Goal: Transaction & Acquisition: Subscribe to service/newsletter

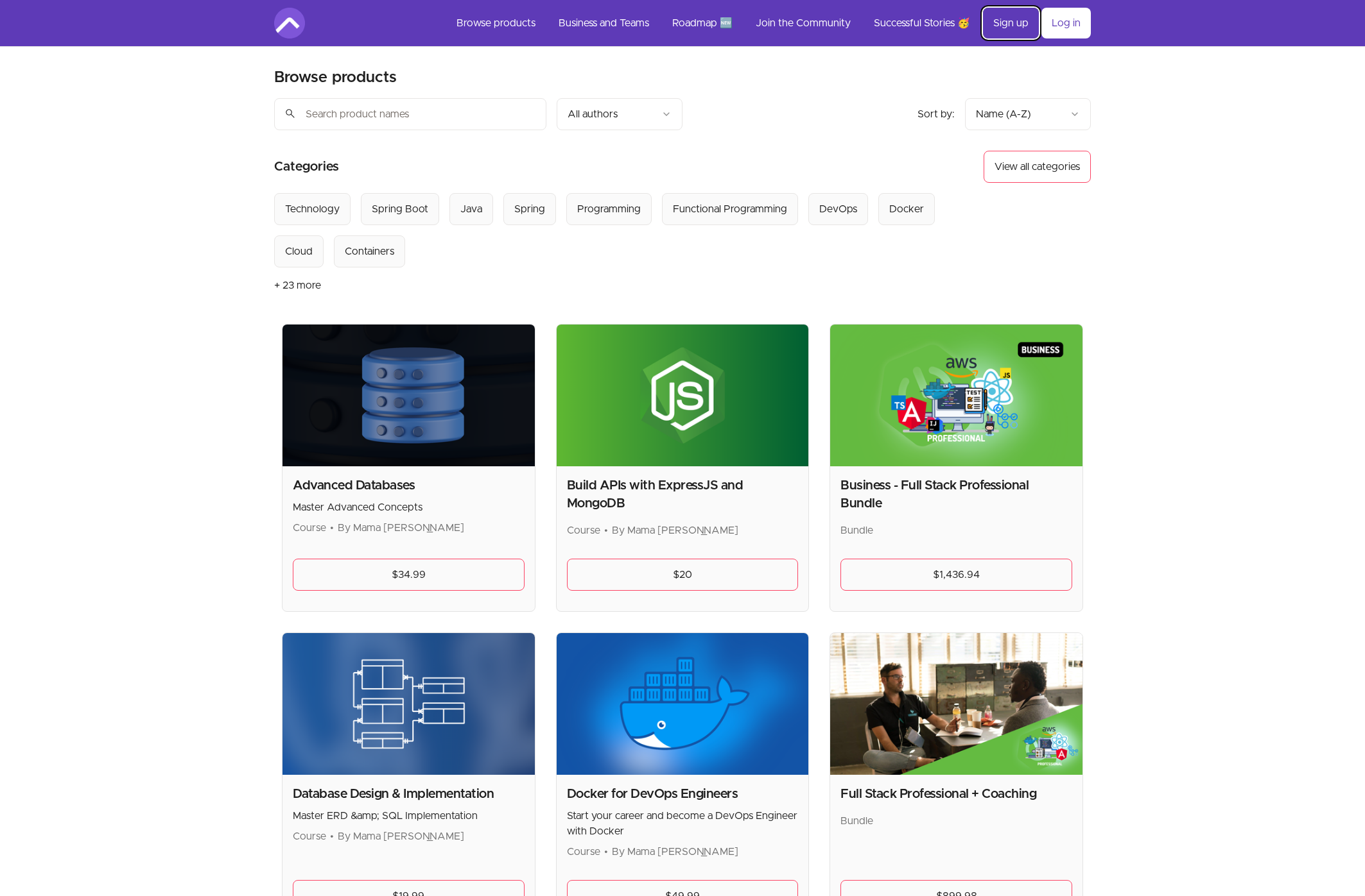
click at [1008, 27] on link "Sign up" at bounding box center [1010, 23] width 55 height 31
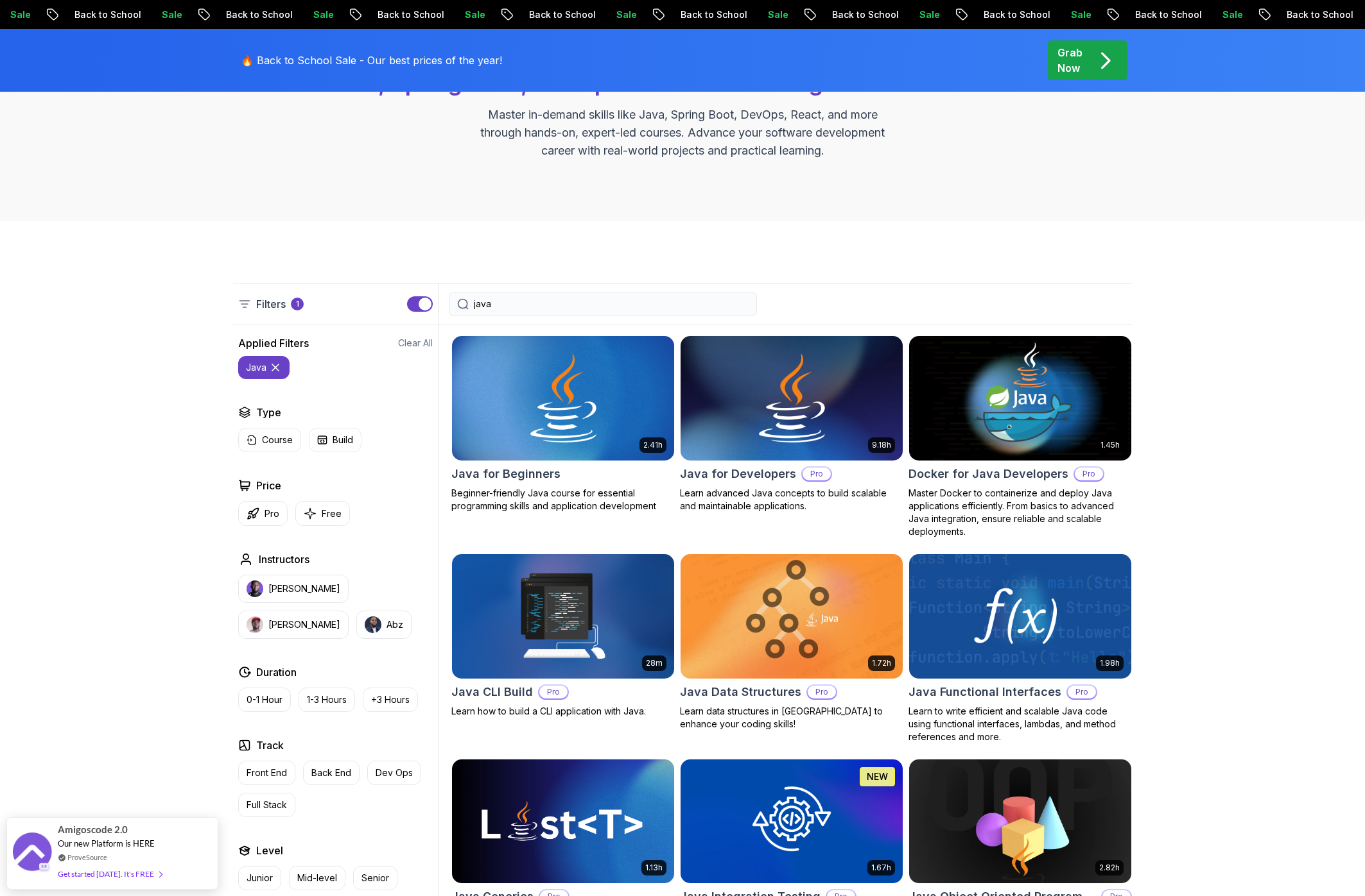
scroll to position [181, 0]
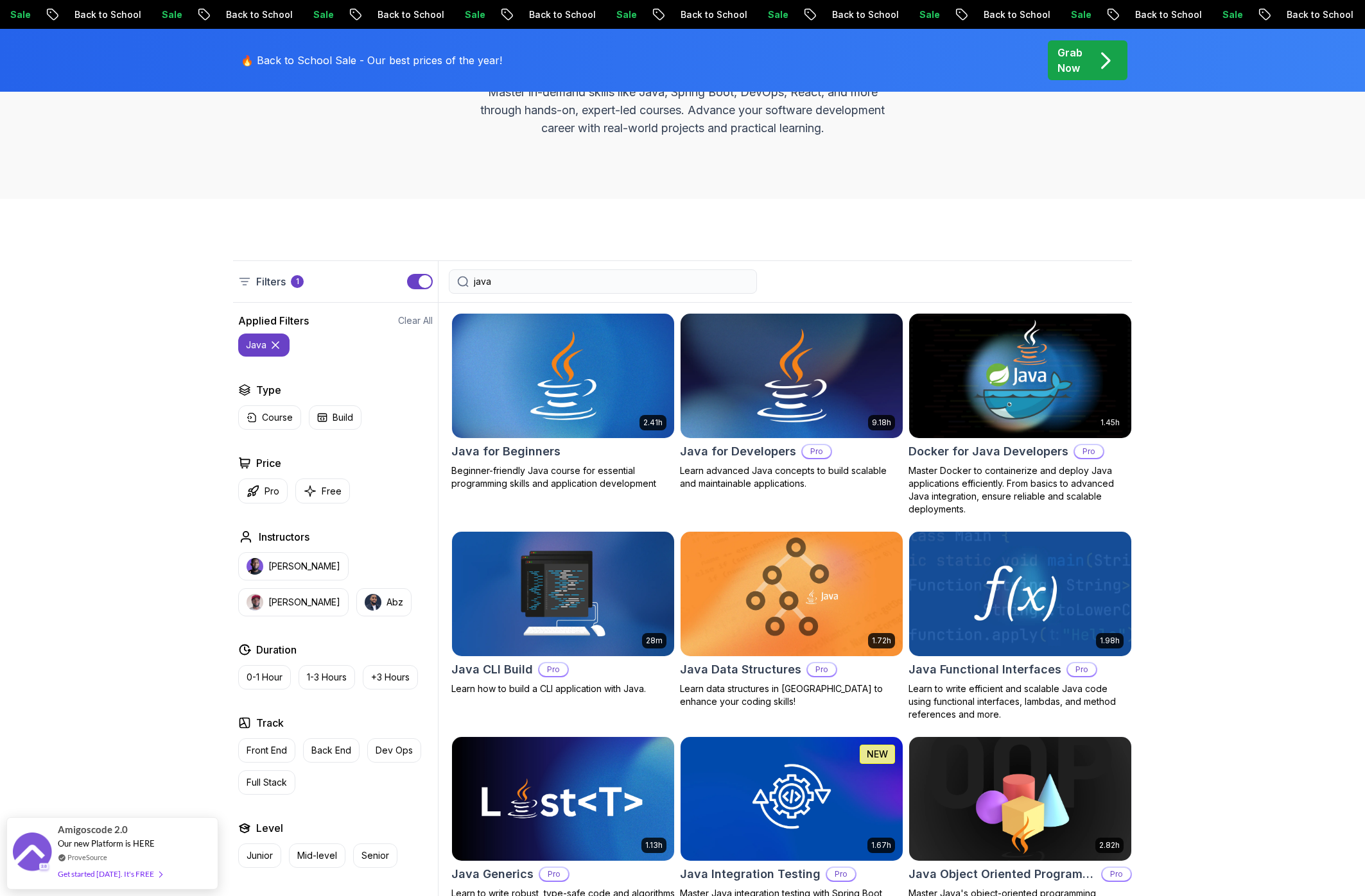
type input "java"
click at [749, 399] on img at bounding box center [791, 376] width 233 height 130
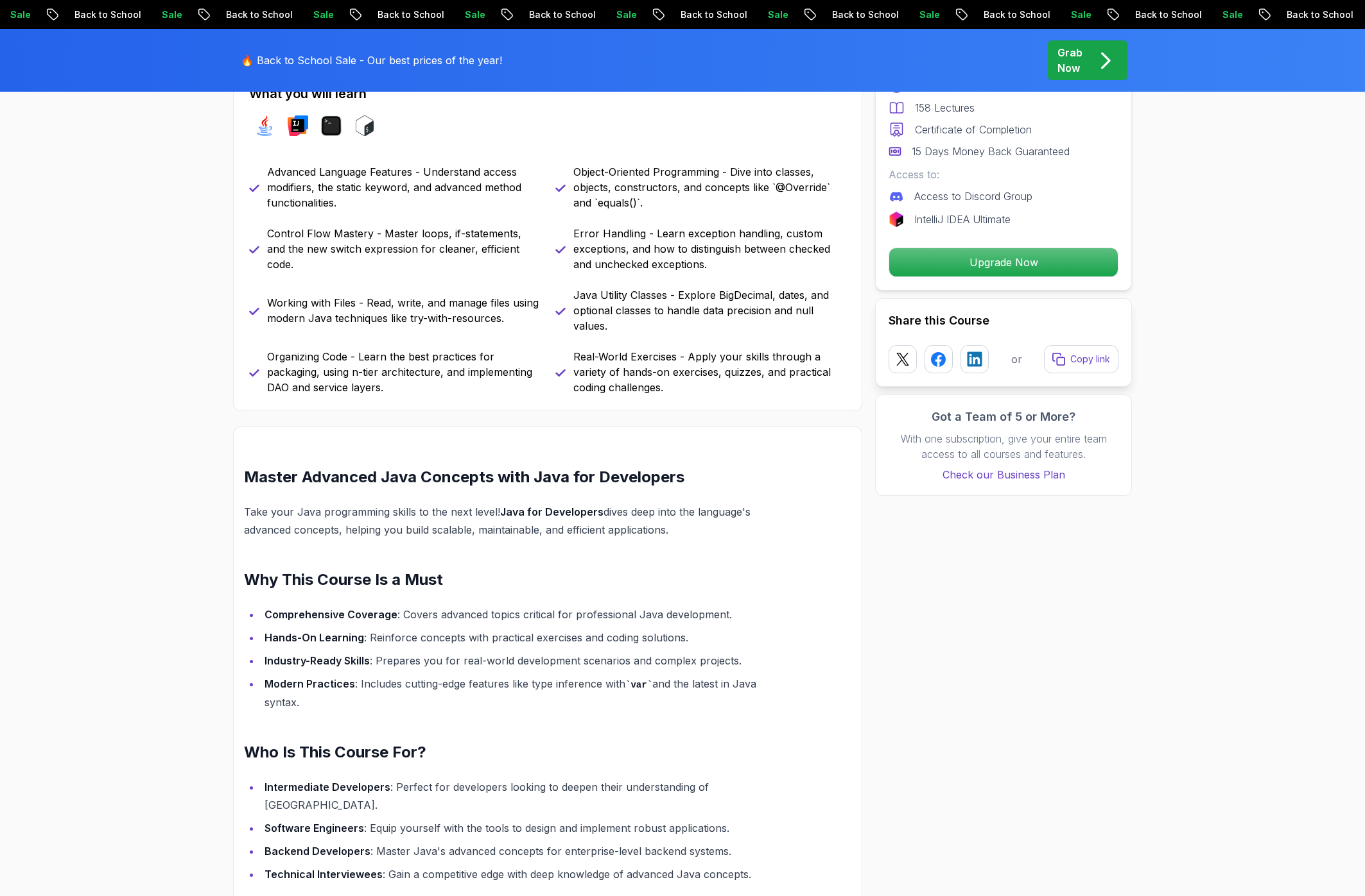
scroll to position [584, 0]
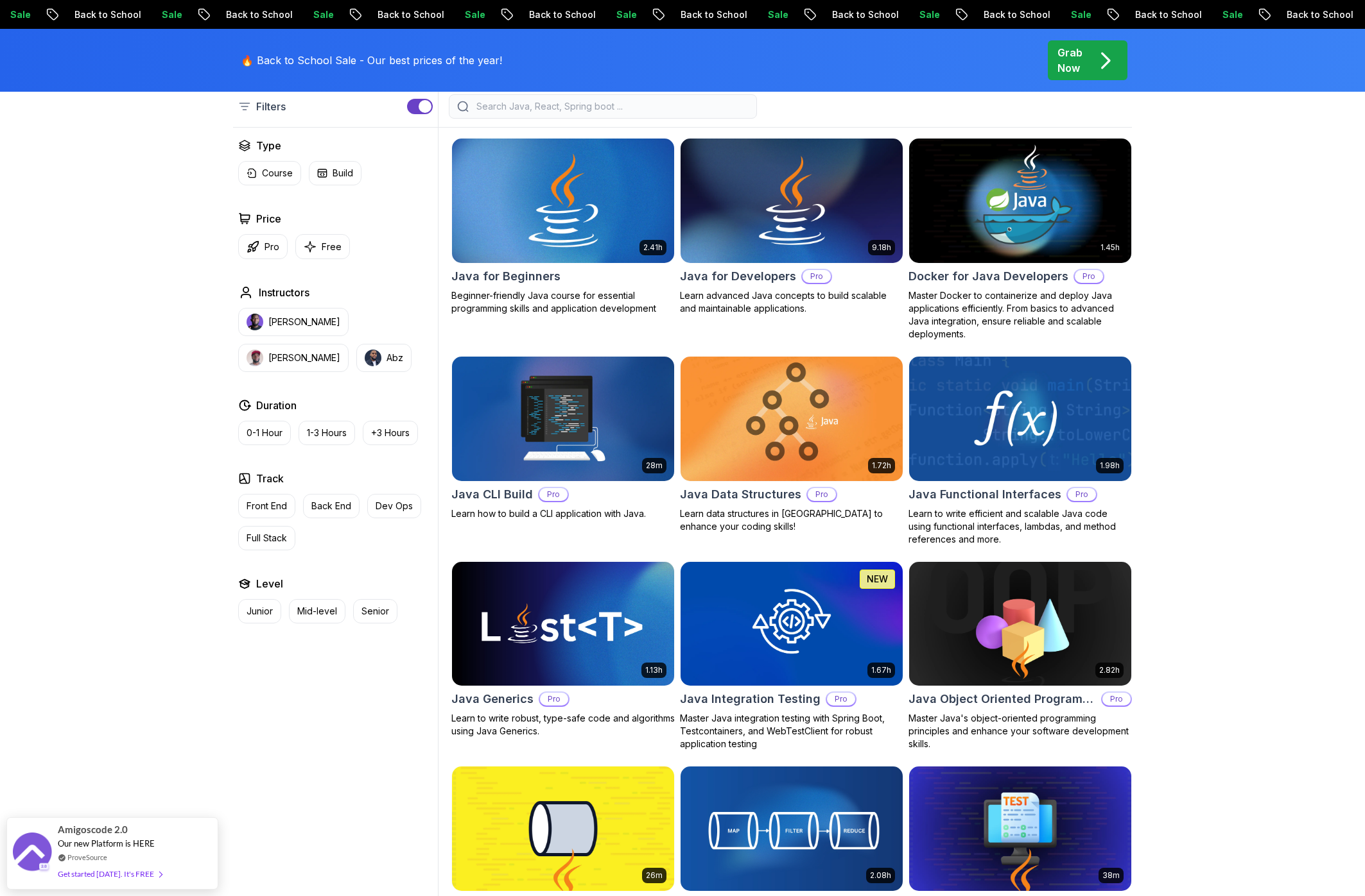
scroll to position [417, 0]
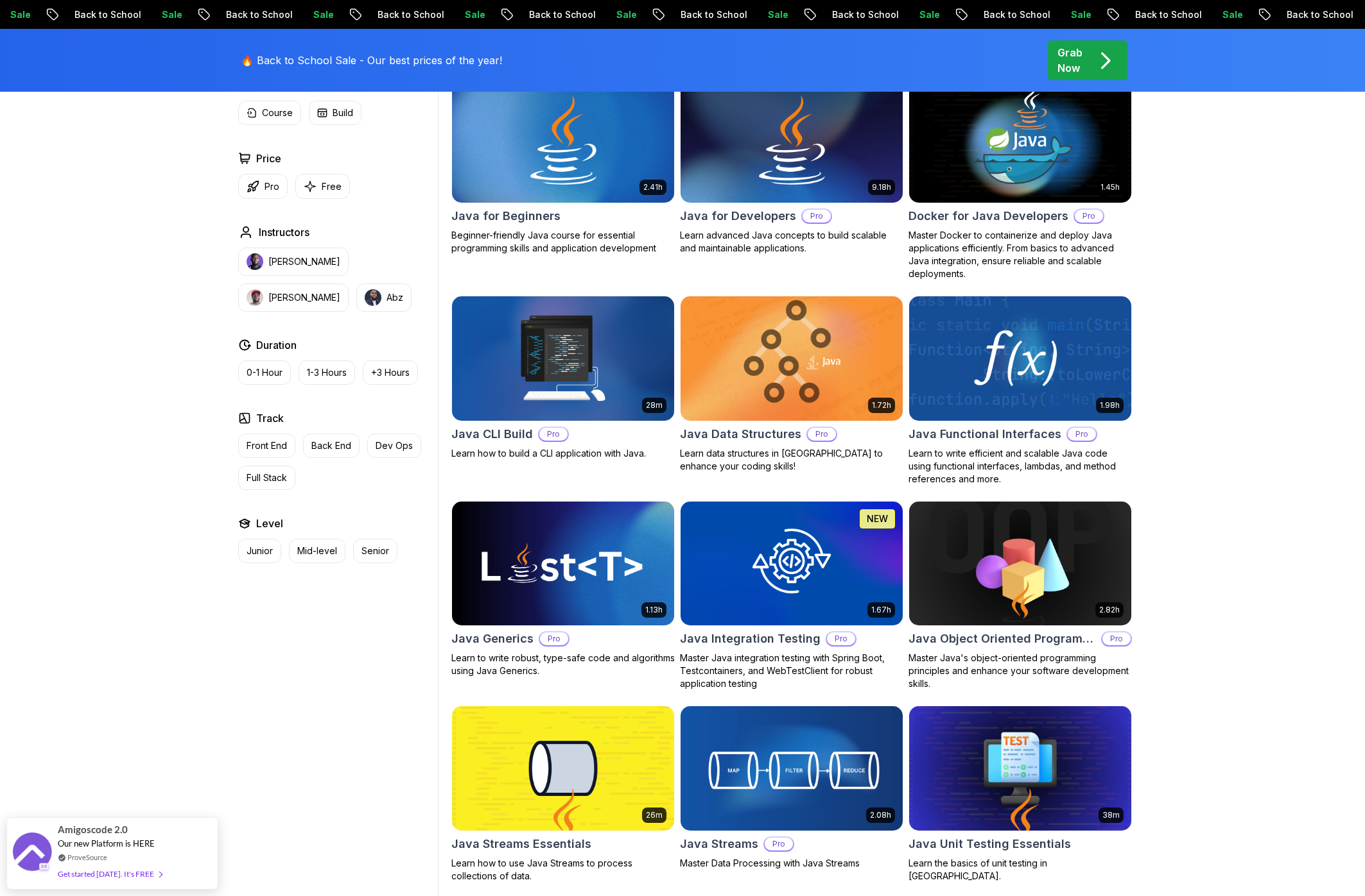
click at [743, 364] on img at bounding box center [791, 358] width 233 height 130
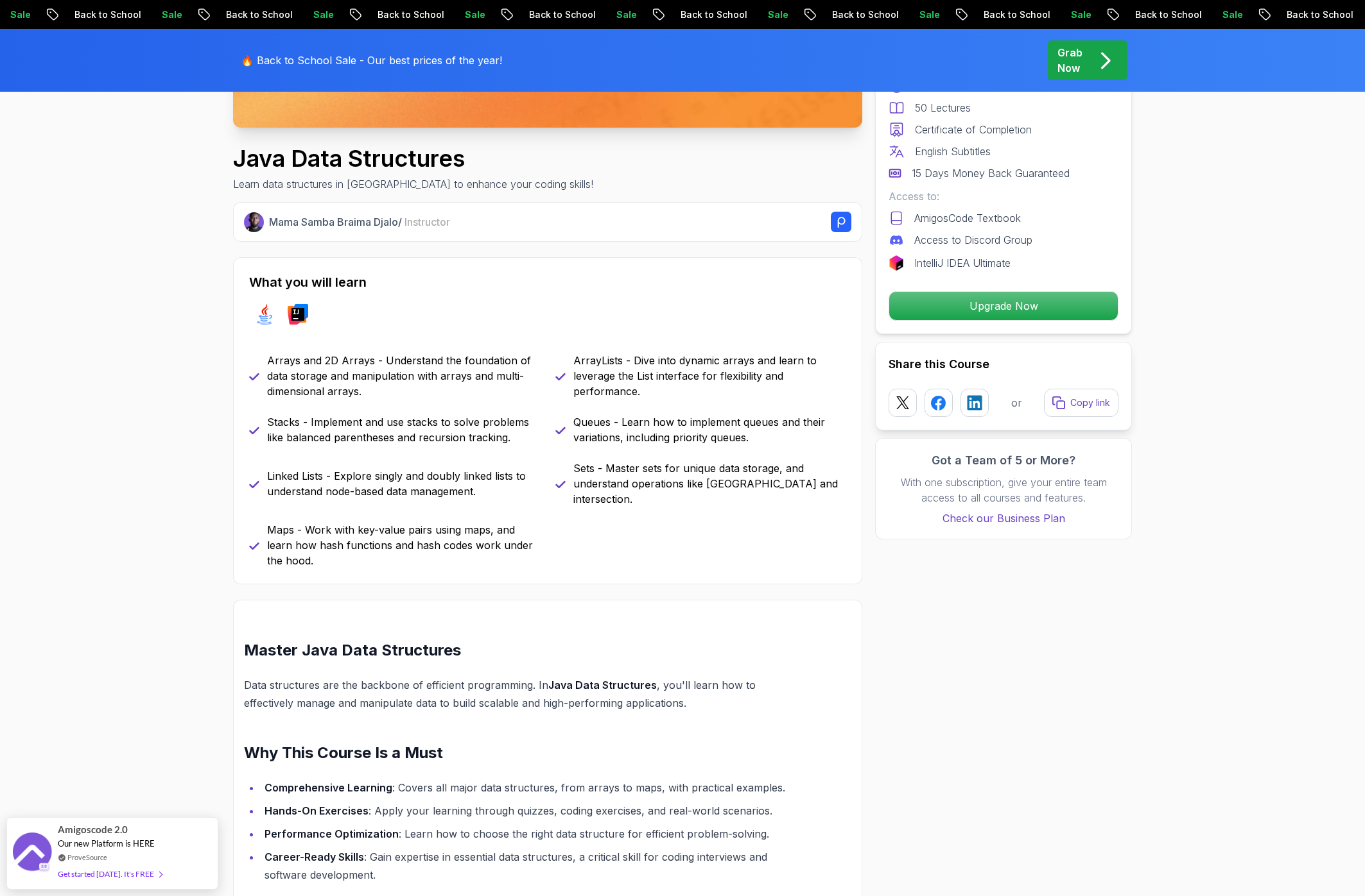
scroll to position [400, 0]
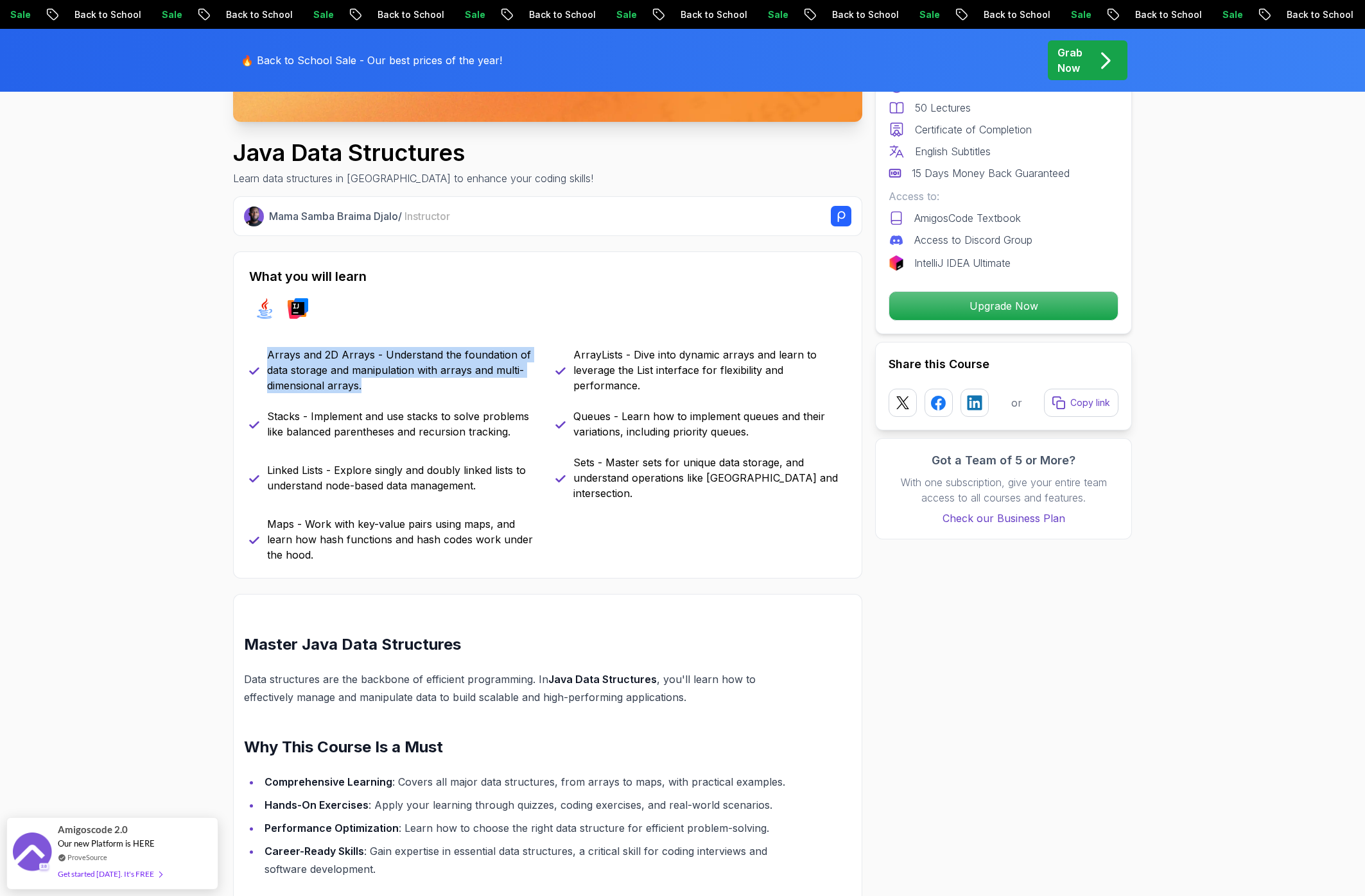
drag, startPoint x: 268, startPoint y: 352, endPoint x: 386, endPoint y: 390, distance: 124.0
click at [386, 390] on p "Arrays and 2D Arrays - Understand the foundation of data storage and manipulati…" at bounding box center [403, 370] width 273 height 46
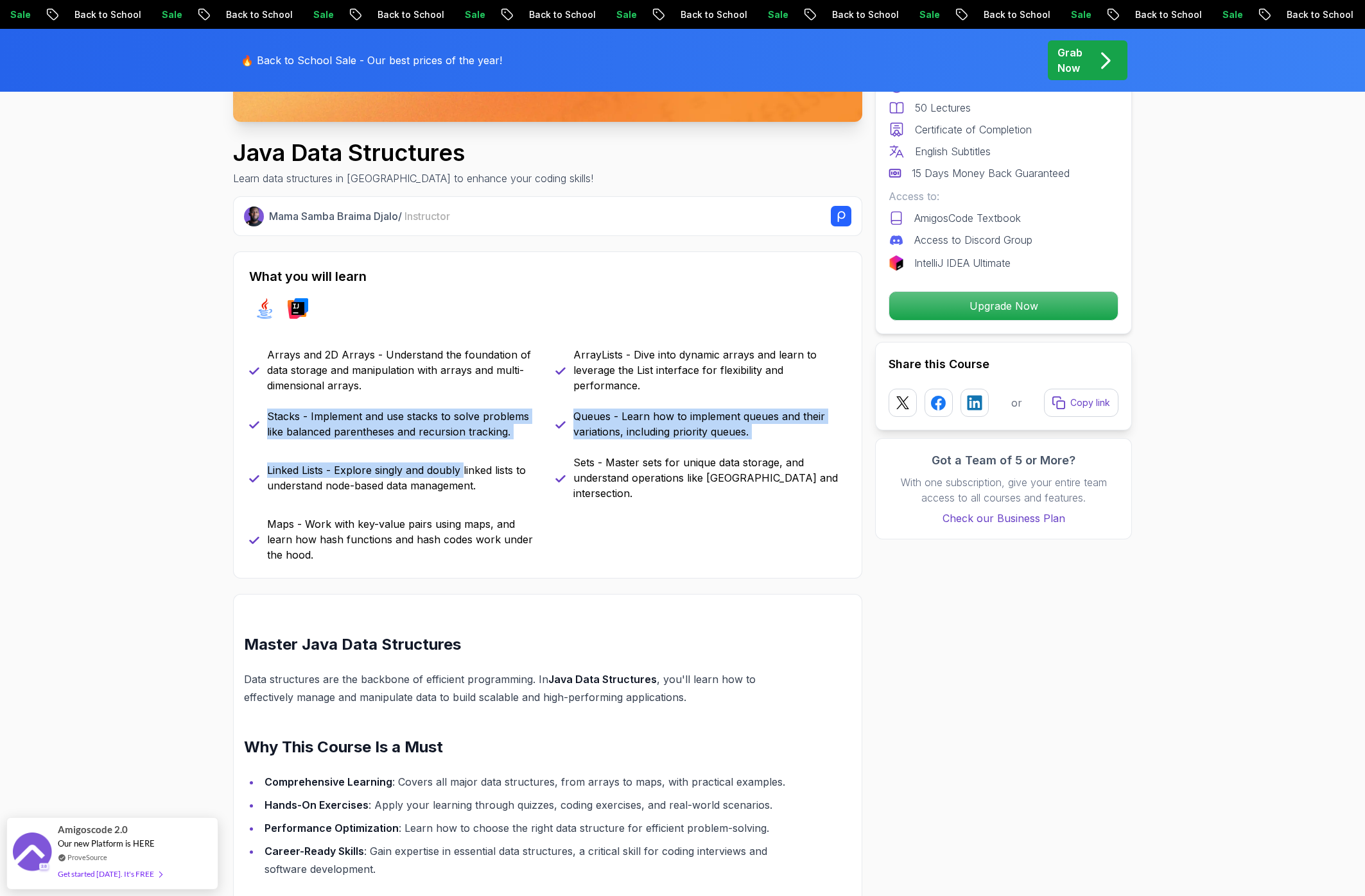
drag, startPoint x: 267, startPoint y: 420, endPoint x: 462, endPoint y: 459, distance: 198.9
click at [462, 459] on div "Arrays and 2D Arrays - Understand the foundation of data storage and manipulati…" at bounding box center [548, 454] width 597 height 216
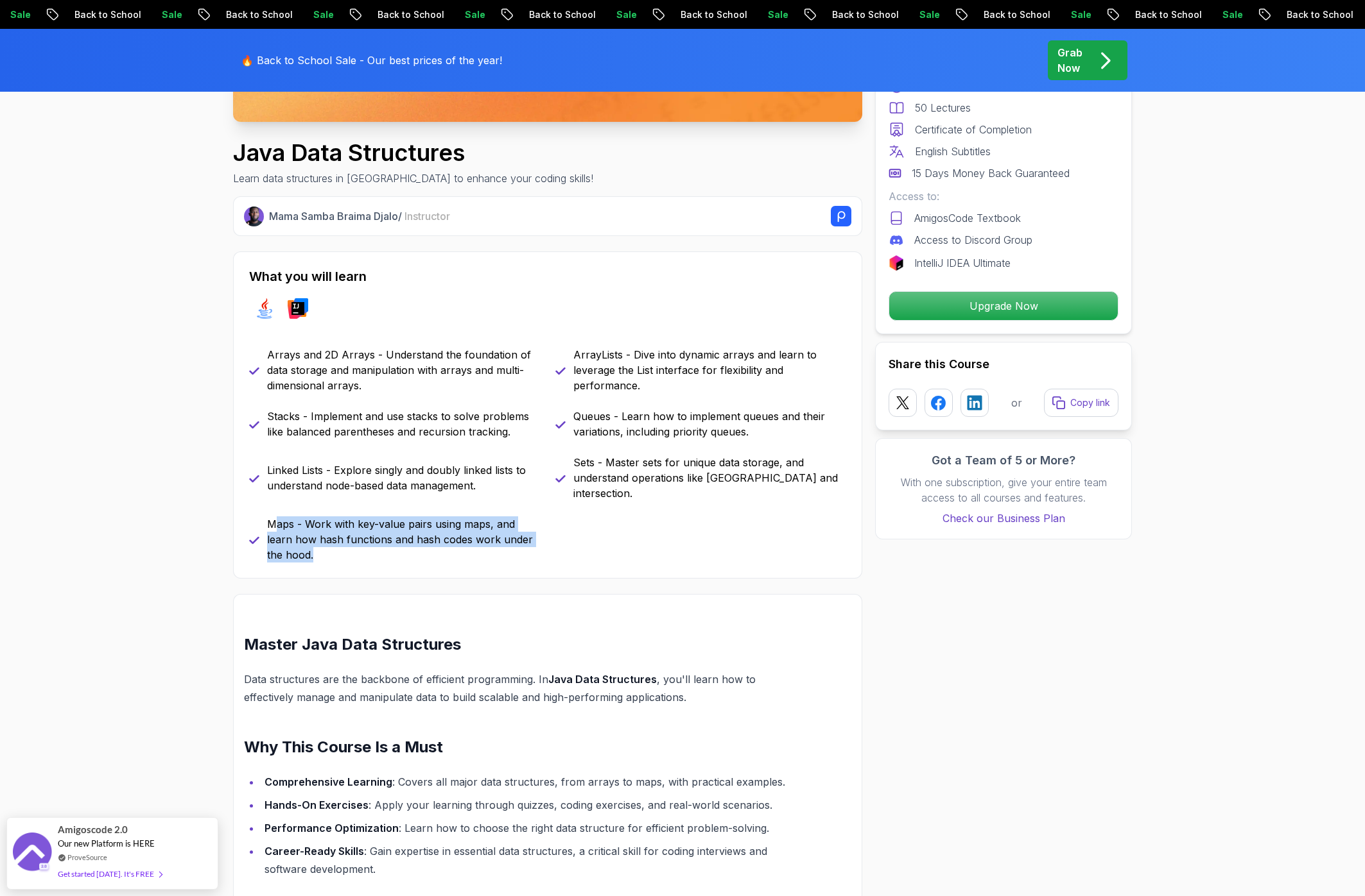
drag, startPoint x: 272, startPoint y: 512, endPoint x: 395, endPoint y: 549, distance: 128.4
click at [382, 550] on div "What you will learn java intellij Arrays and 2D Arrays - Understand the foundat…" at bounding box center [548, 415] width 629 height 327
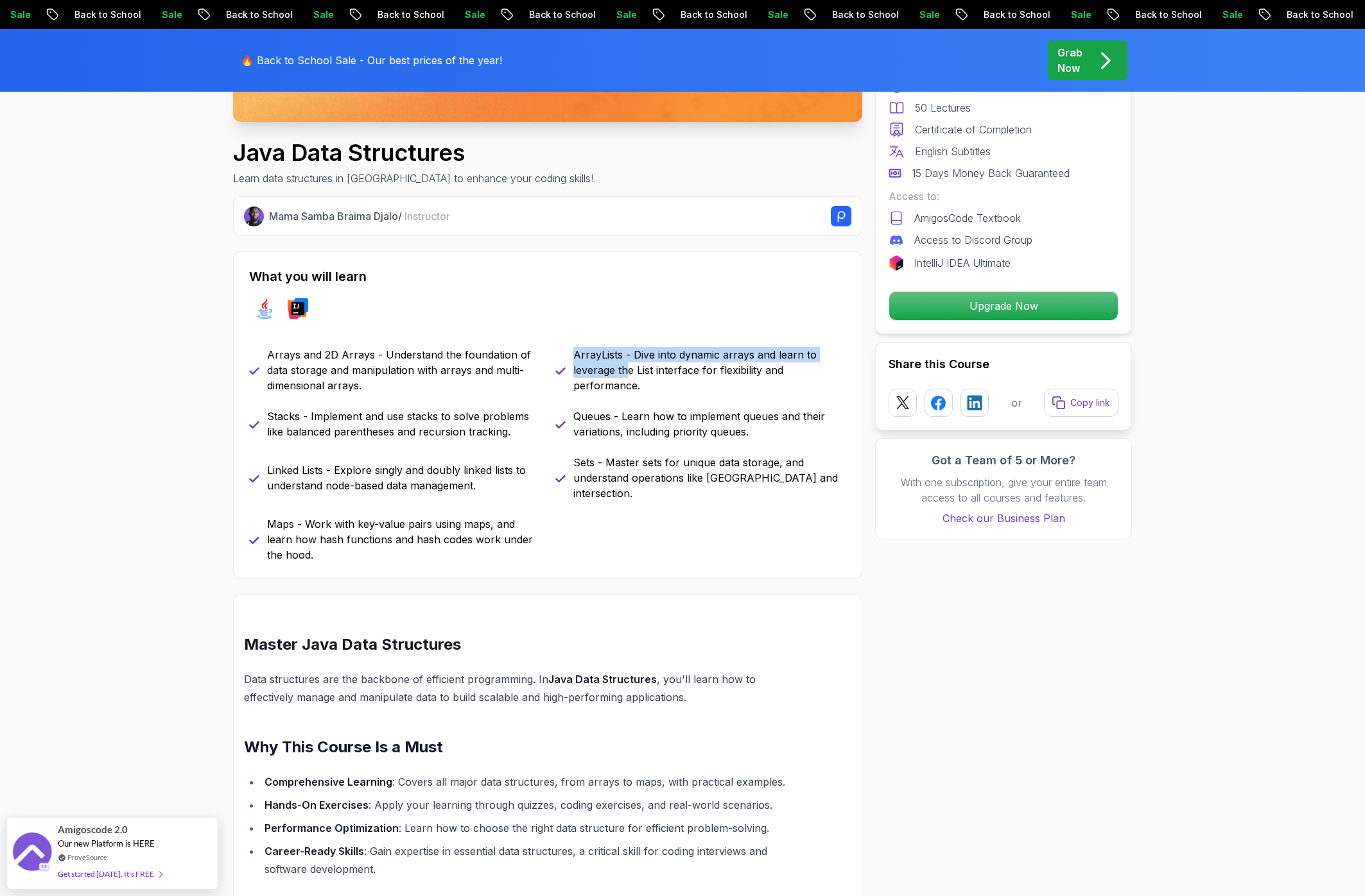
drag, startPoint x: 576, startPoint y: 350, endPoint x: 632, endPoint y: 380, distance: 63.5
click at [632, 380] on p "ArrayLists - Dive into dynamic arrays and learn to leverage the List interface …" at bounding box center [710, 370] width 273 height 46
drag, startPoint x: 572, startPoint y: 417, endPoint x: 746, endPoint y: 440, distance: 175.5
click at [746, 440] on div "Arrays and 2D Arrays - Understand the foundation of data storage and manipulati…" at bounding box center [548, 454] width 597 height 216
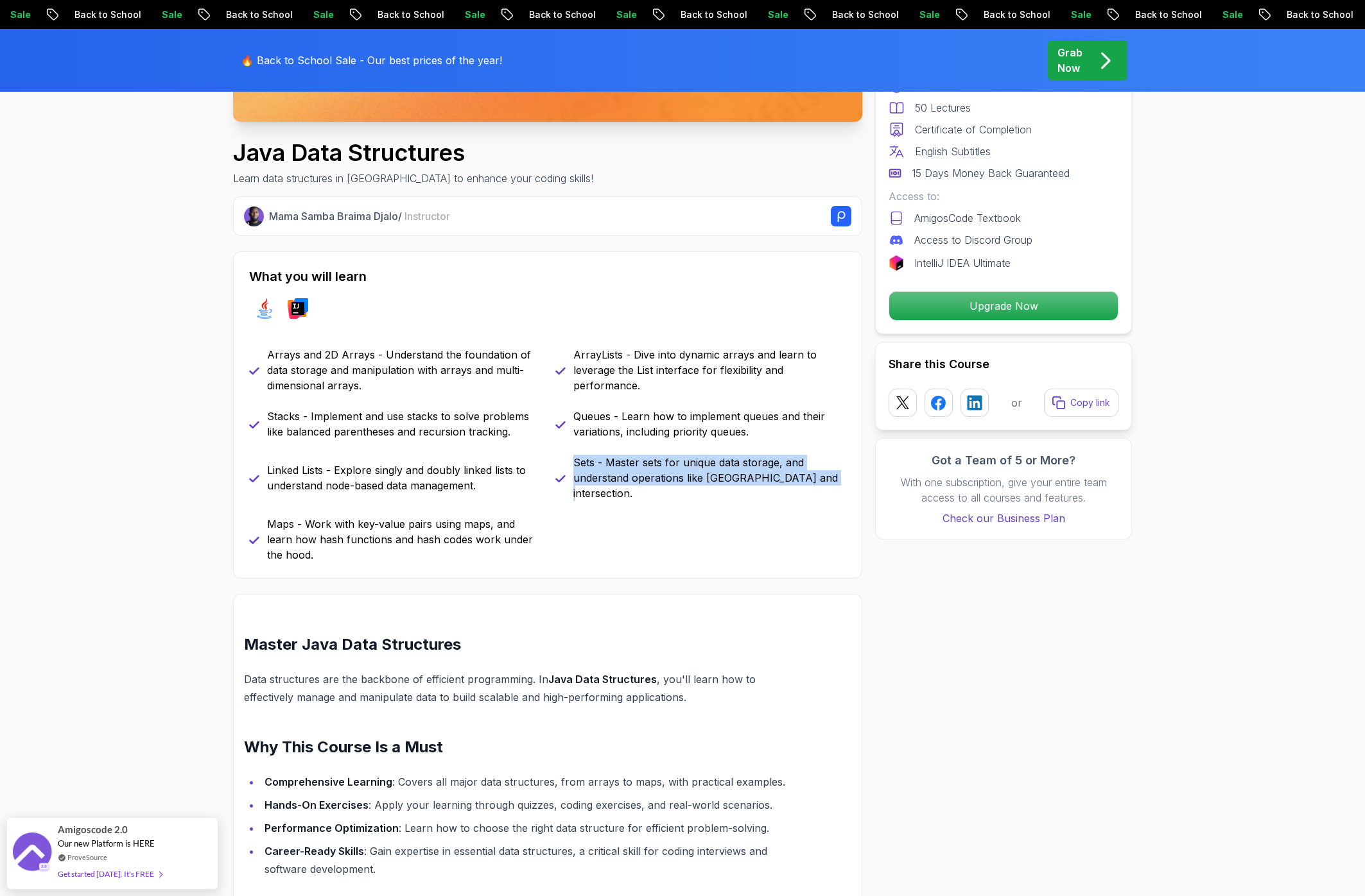
drag, startPoint x: 576, startPoint y: 461, endPoint x: 822, endPoint y: 474, distance: 246.3
click at [822, 474] on p "Sets - Master sets for unique data storage, and understand operations like unio…" at bounding box center [710, 478] width 273 height 46
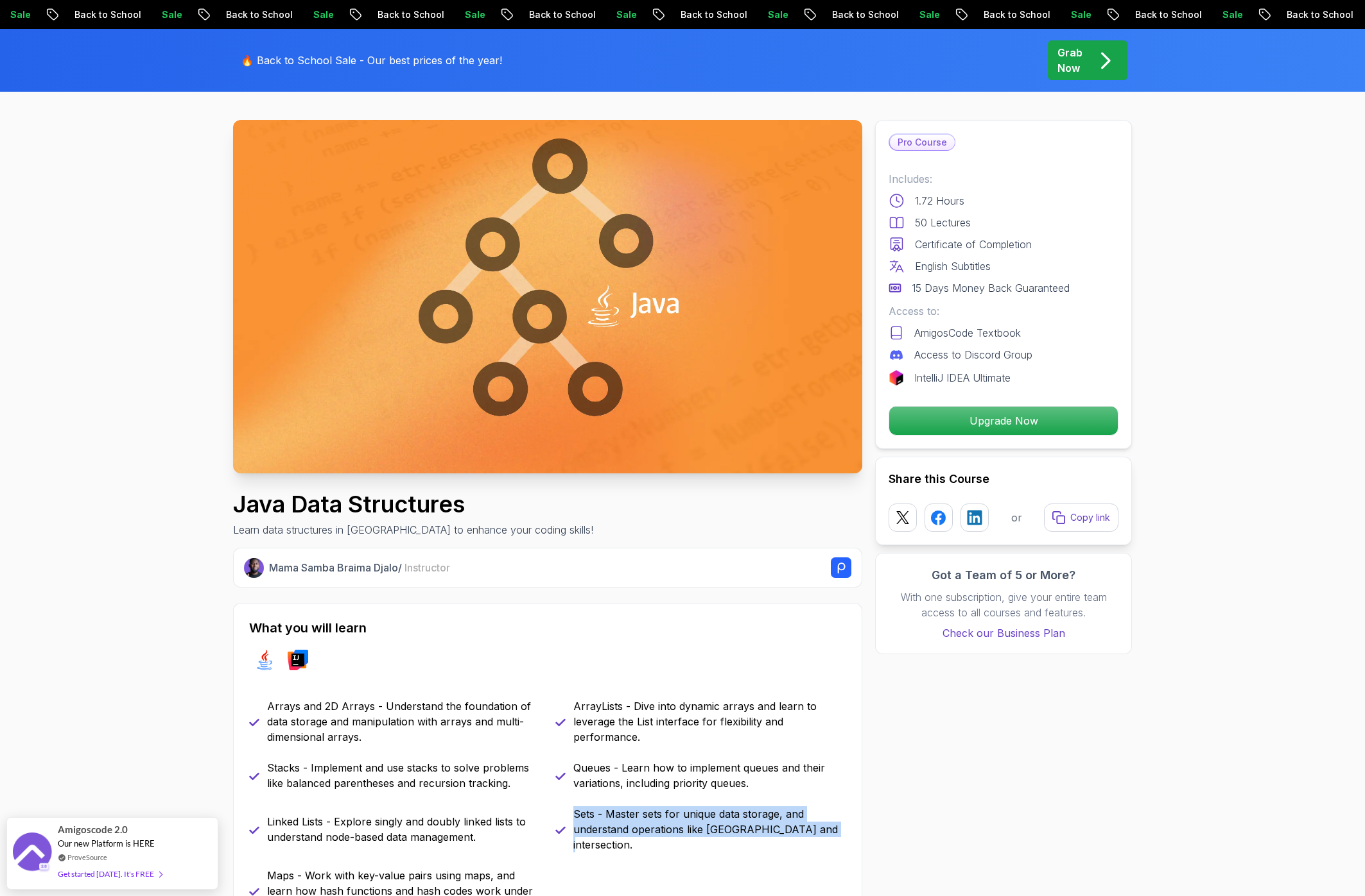
scroll to position [0, 0]
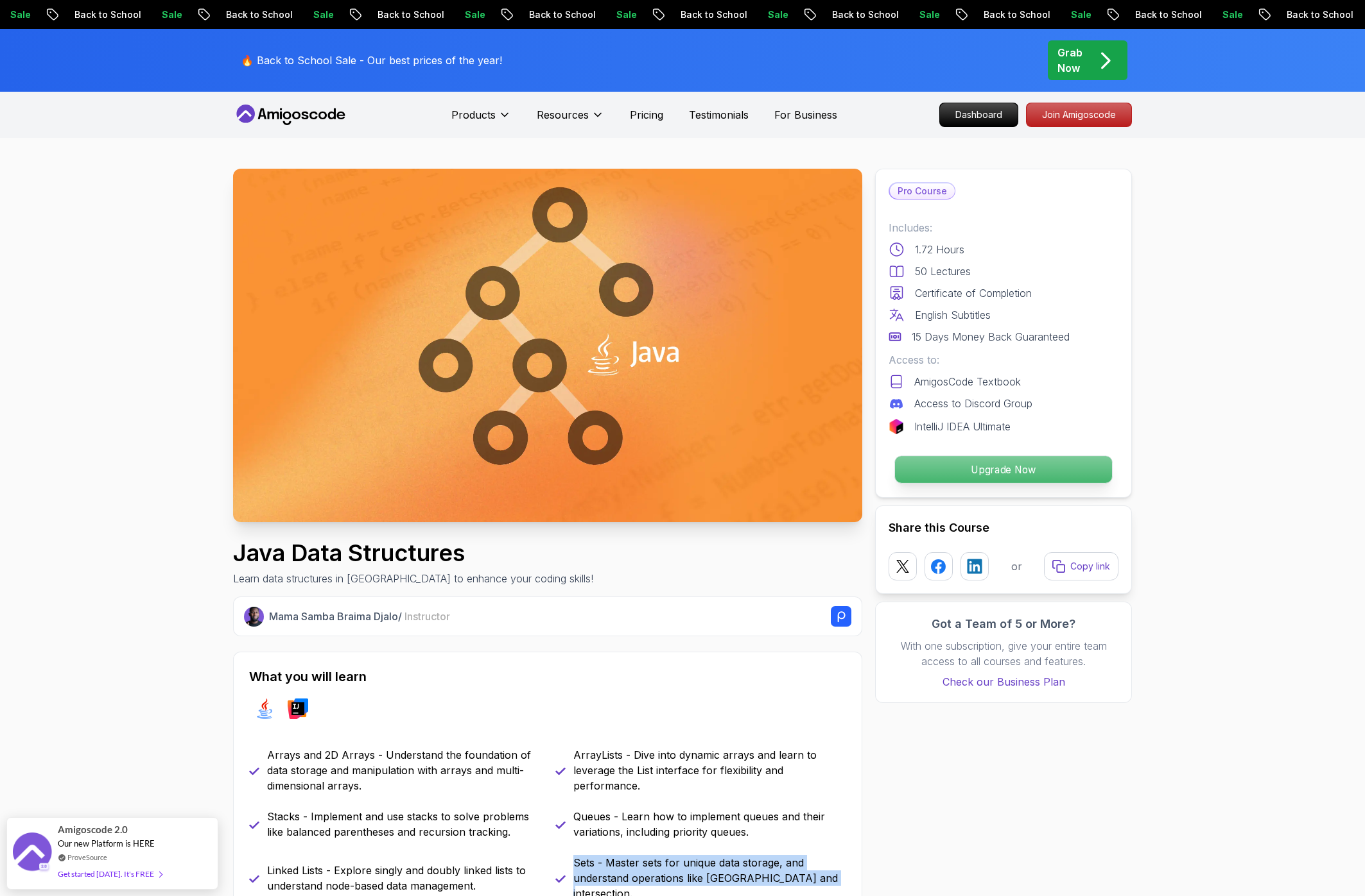
click at [938, 463] on p "Upgrade Now" at bounding box center [1003, 469] width 217 height 27
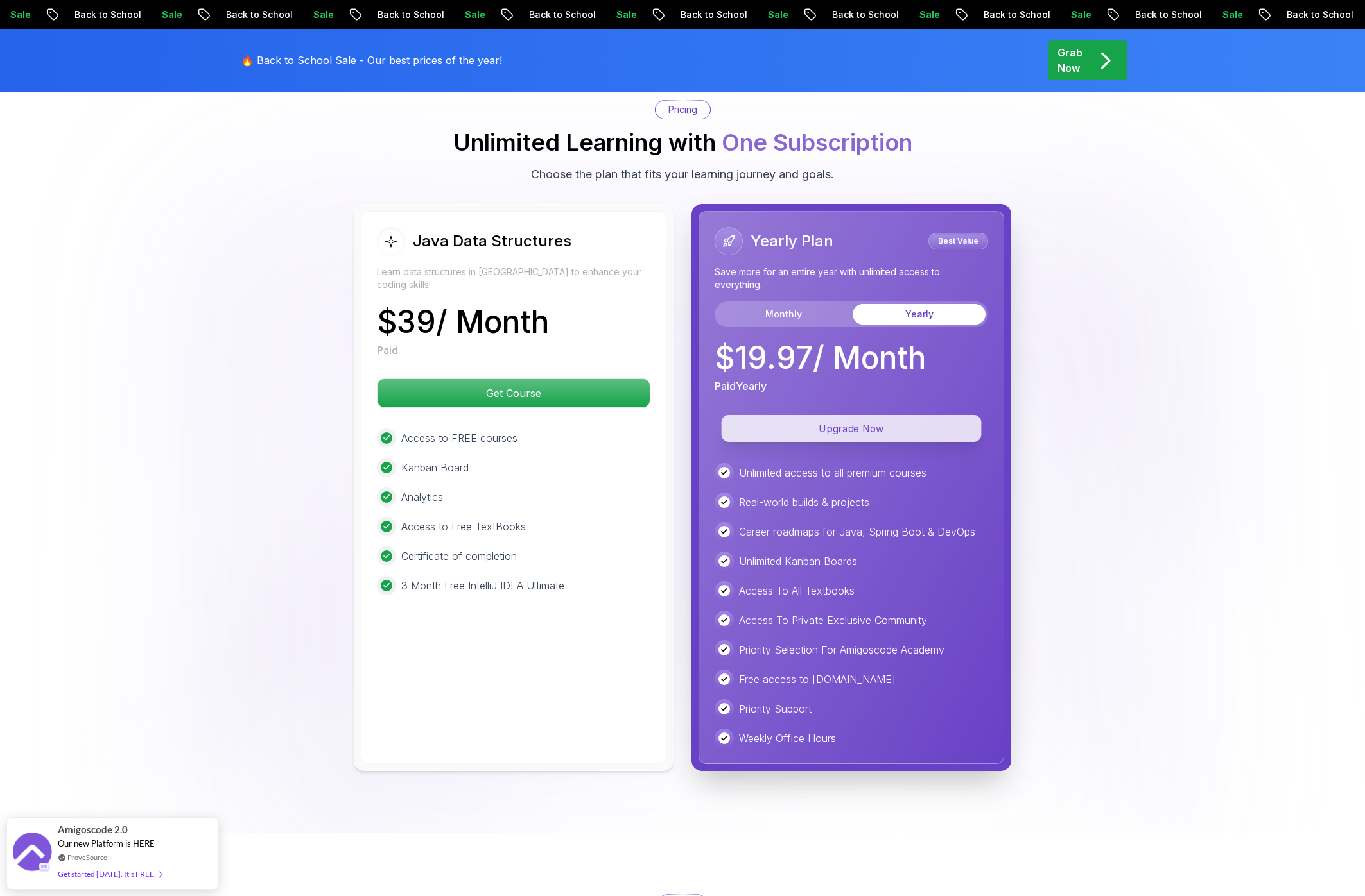
scroll to position [2606, 0]
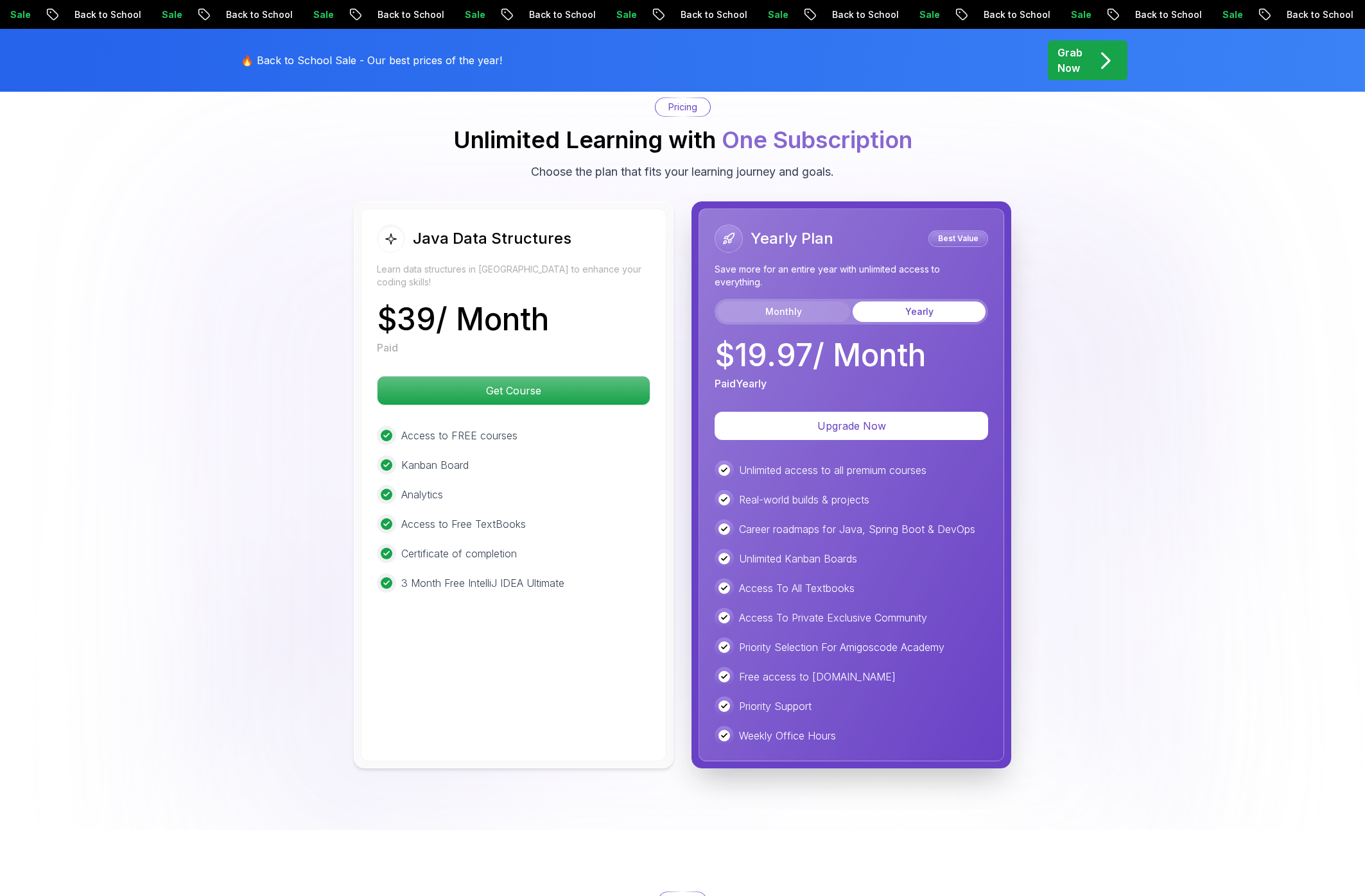
click at [793, 302] on button "Monthly" at bounding box center [783, 312] width 133 height 20
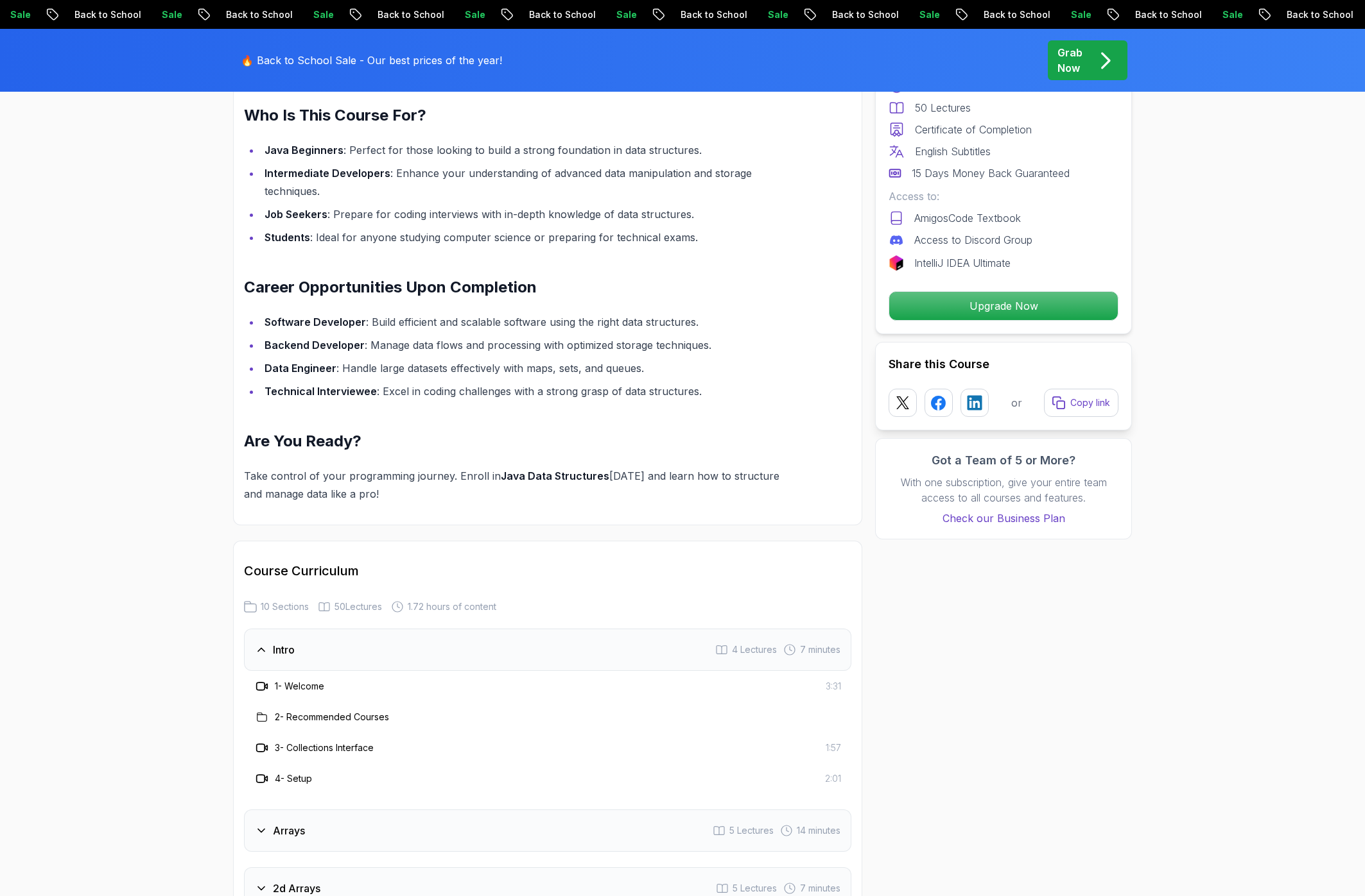
scroll to position [0, 0]
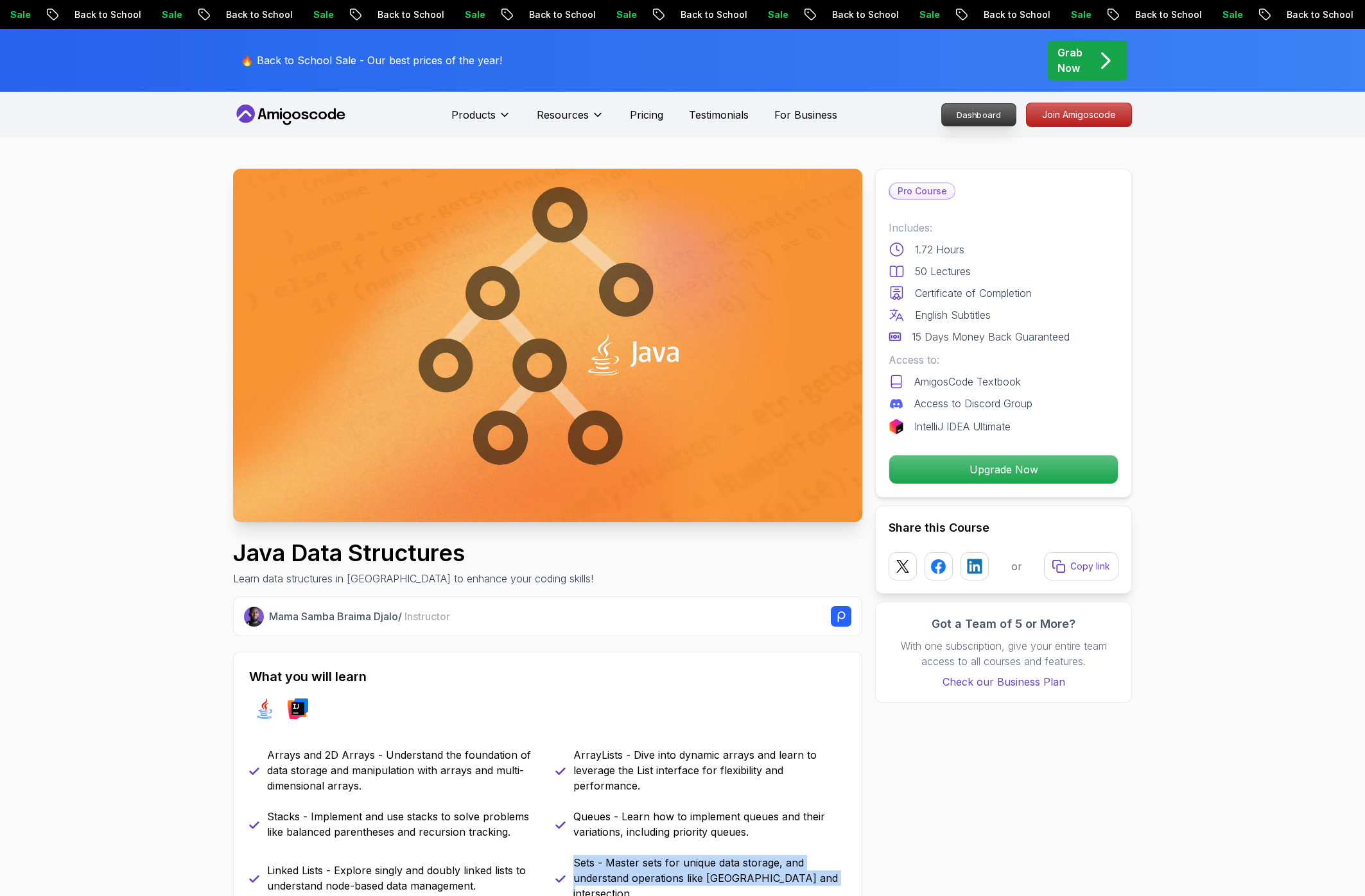
click at [985, 114] on p "Dashboard" at bounding box center [979, 114] width 74 height 22
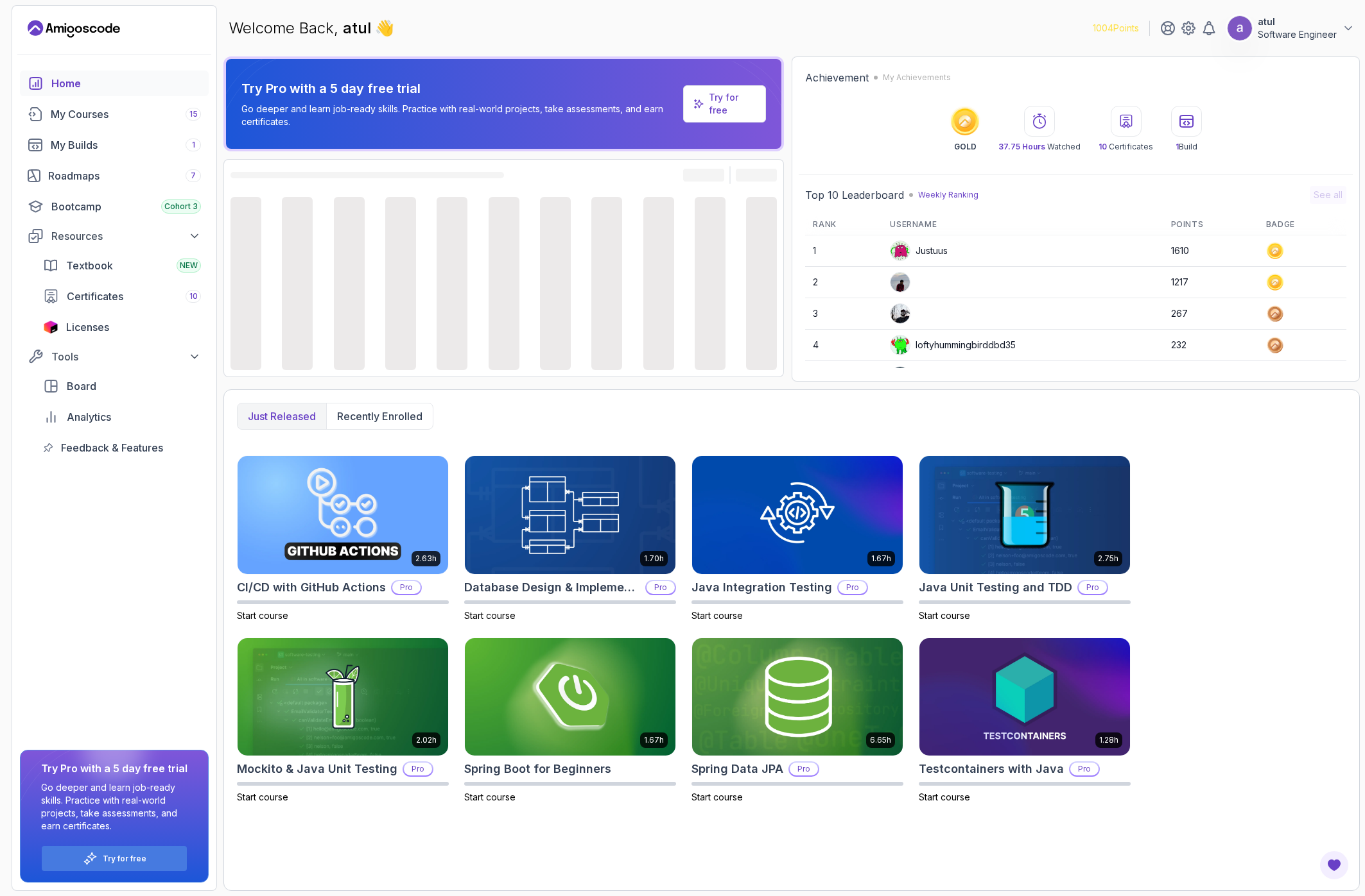
click at [729, 105] on p "Try for free" at bounding box center [732, 104] width 46 height 26
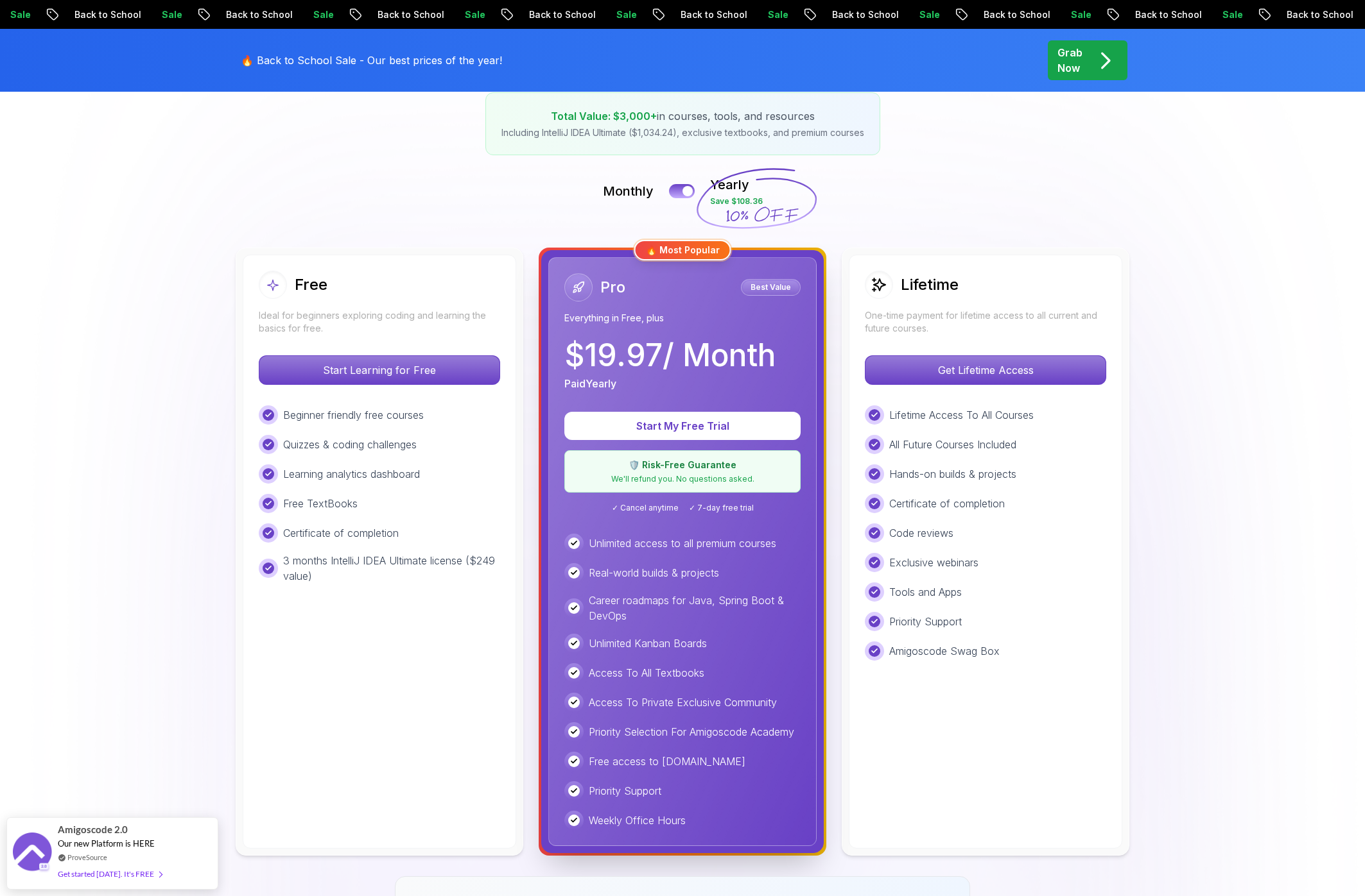
scroll to position [224, 0]
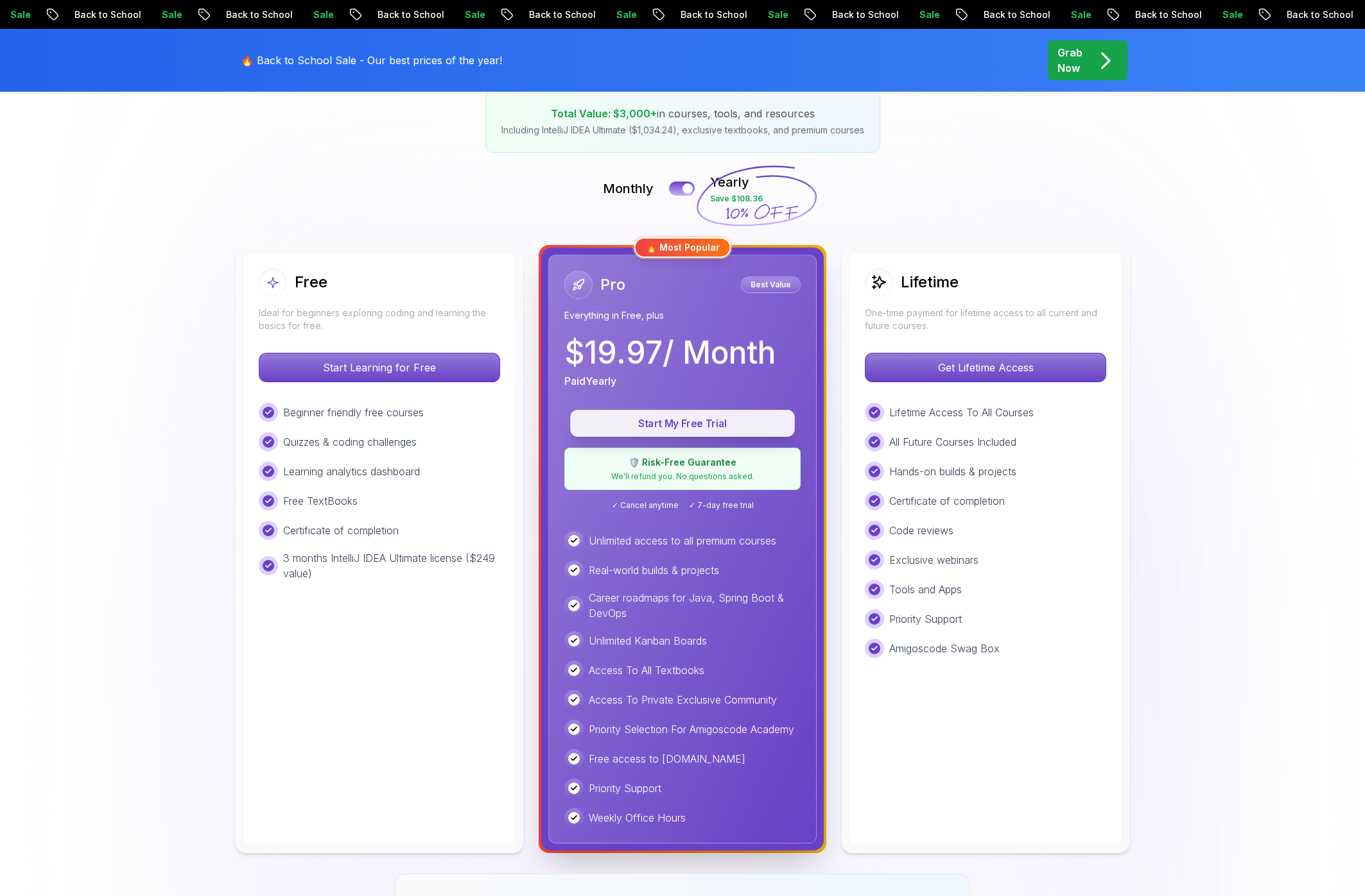
click at [717, 421] on p "Start My Free Trial" at bounding box center [682, 423] width 196 height 15
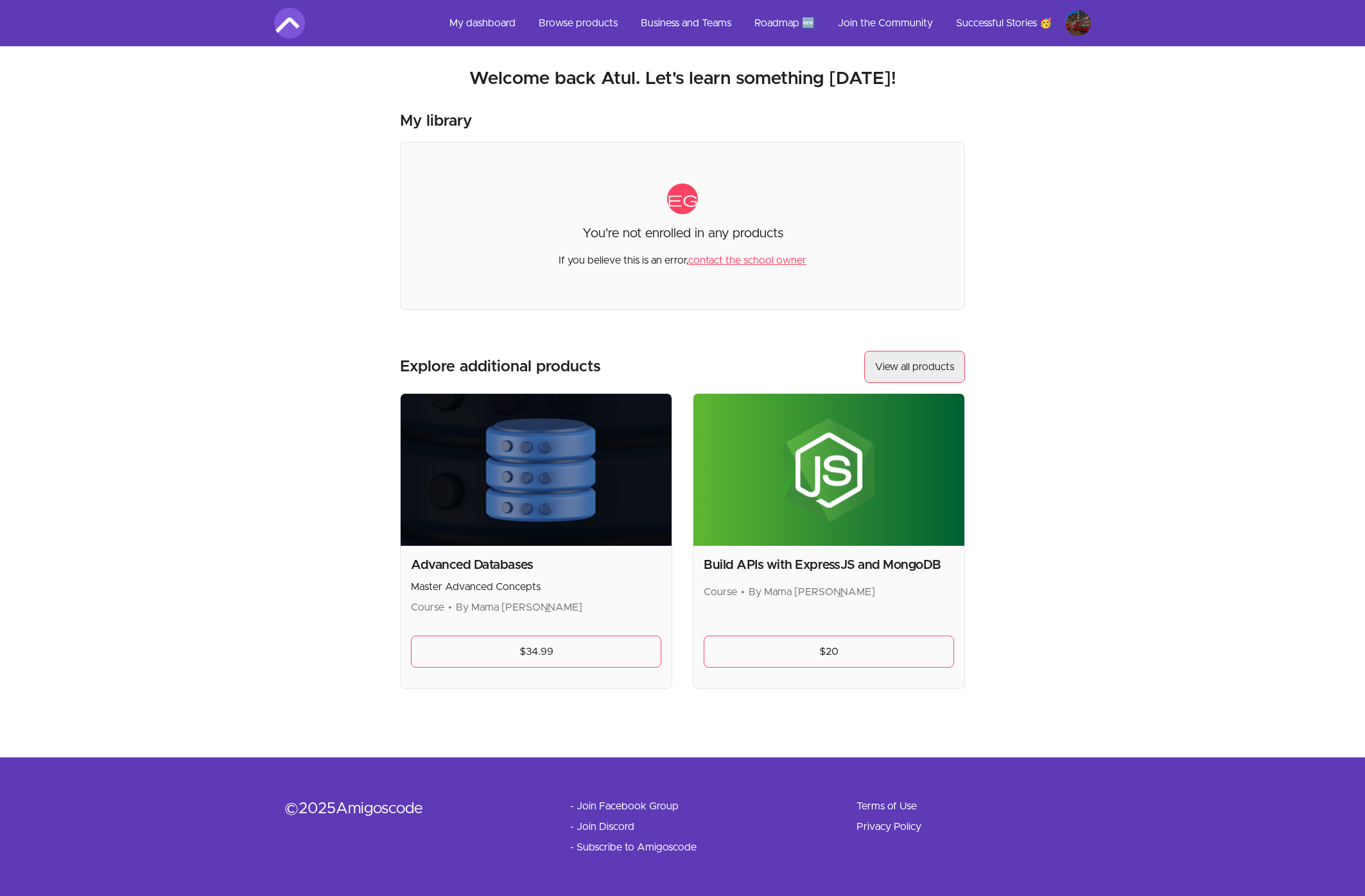
click at [888, 364] on link "View all products" at bounding box center [914, 367] width 100 height 32
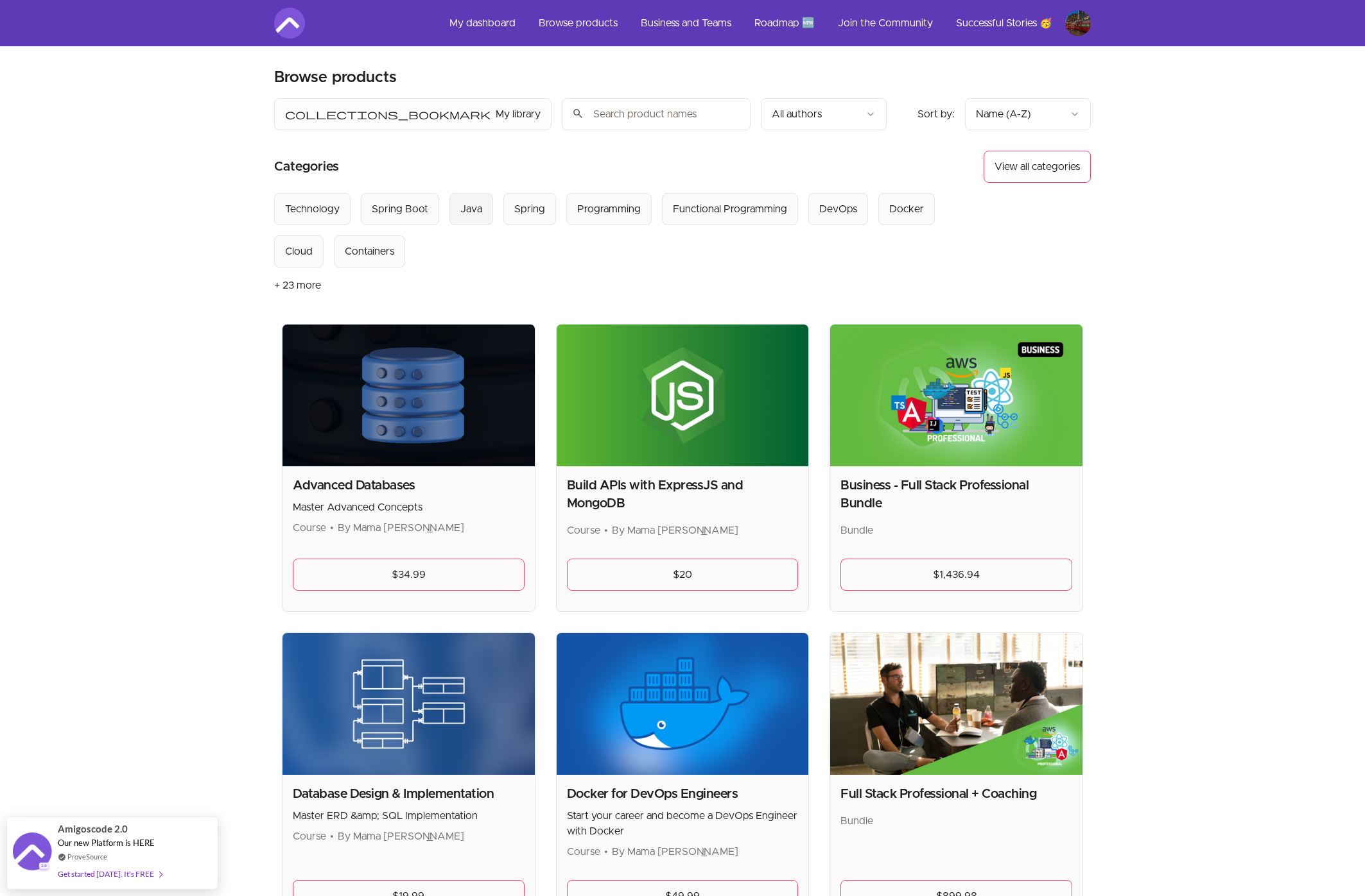
click at [481, 217] on button "Java" at bounding box center [471, 209] width 44 height 32
